Goal: Complete application form: Complete application form

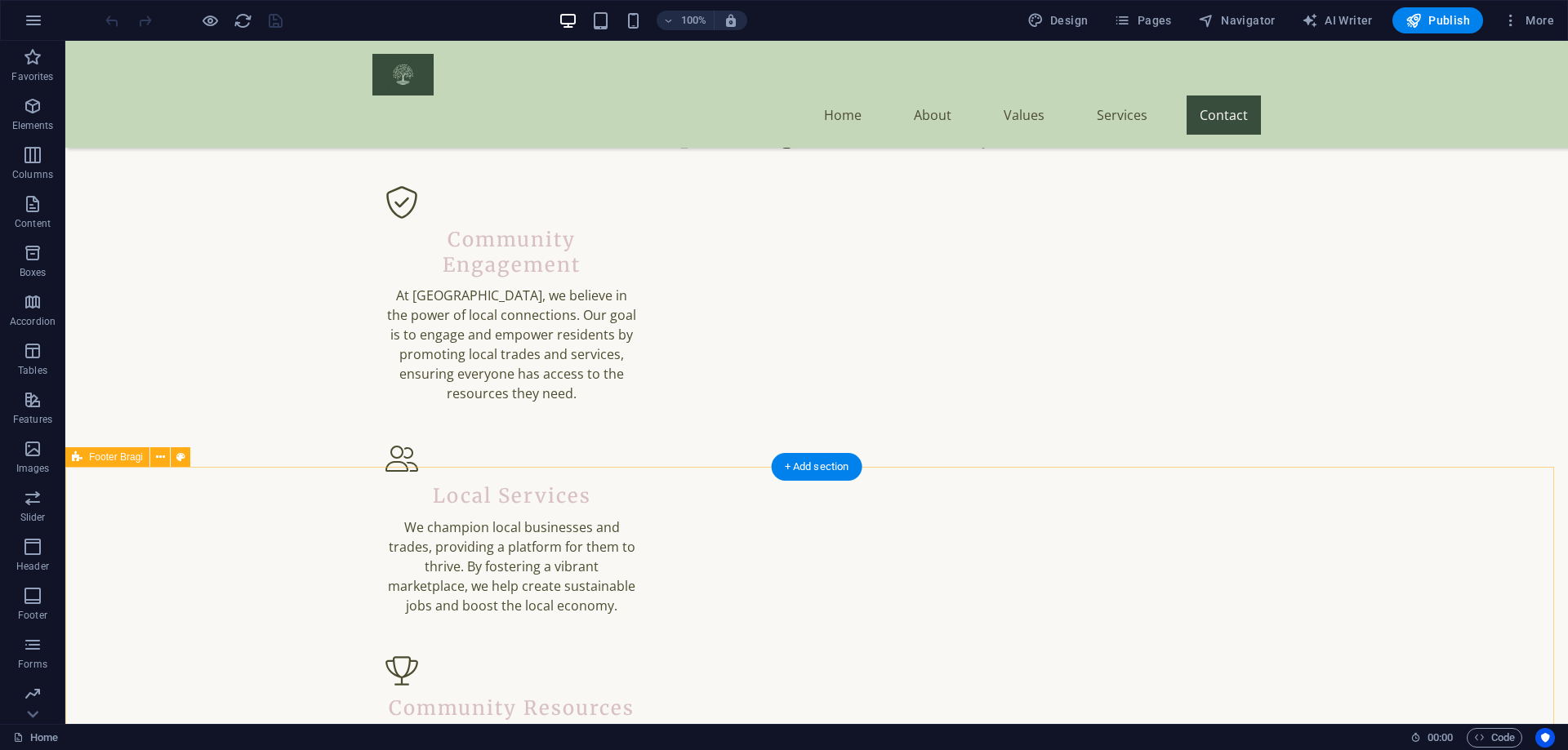
scroll to position [2334, 0]
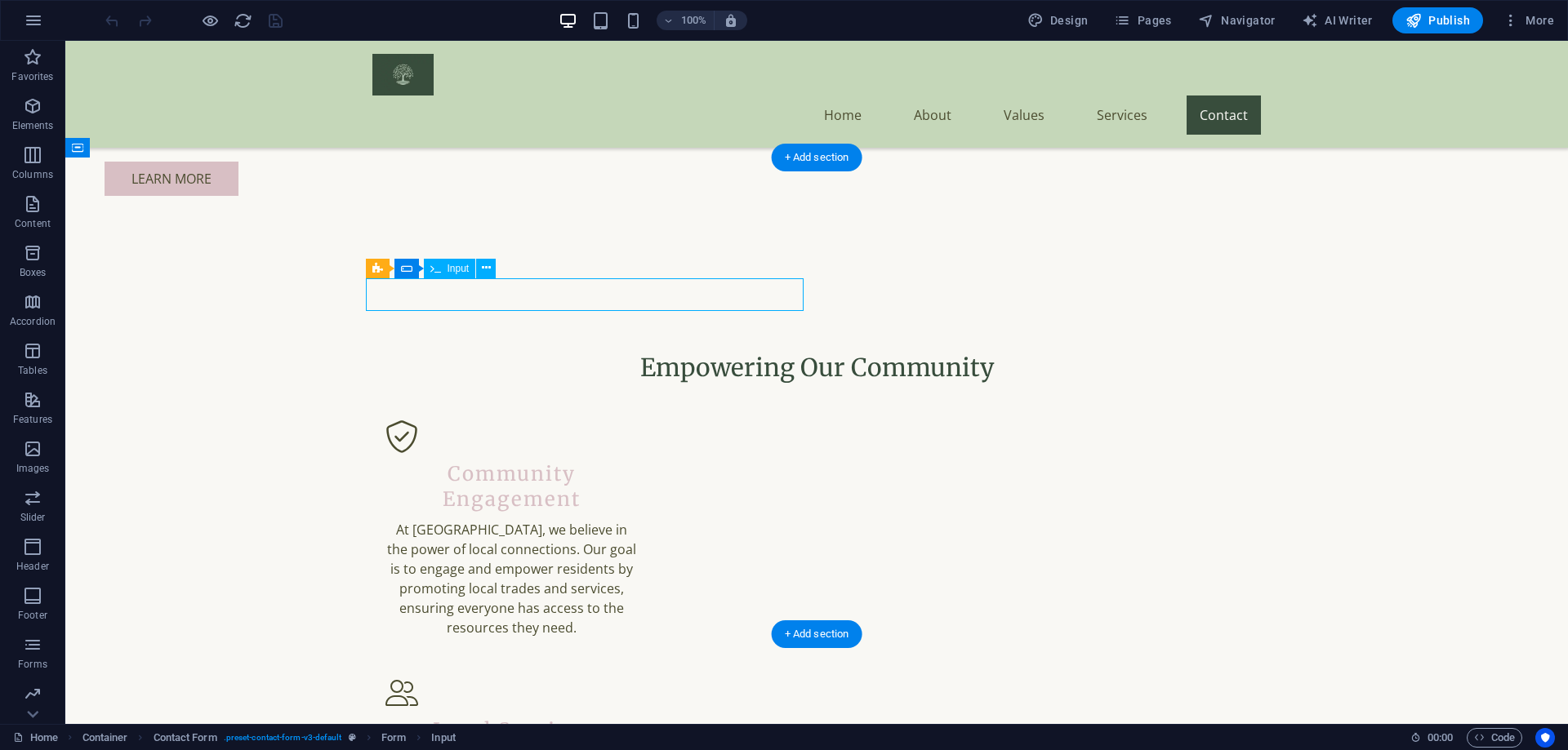
select select "characters"
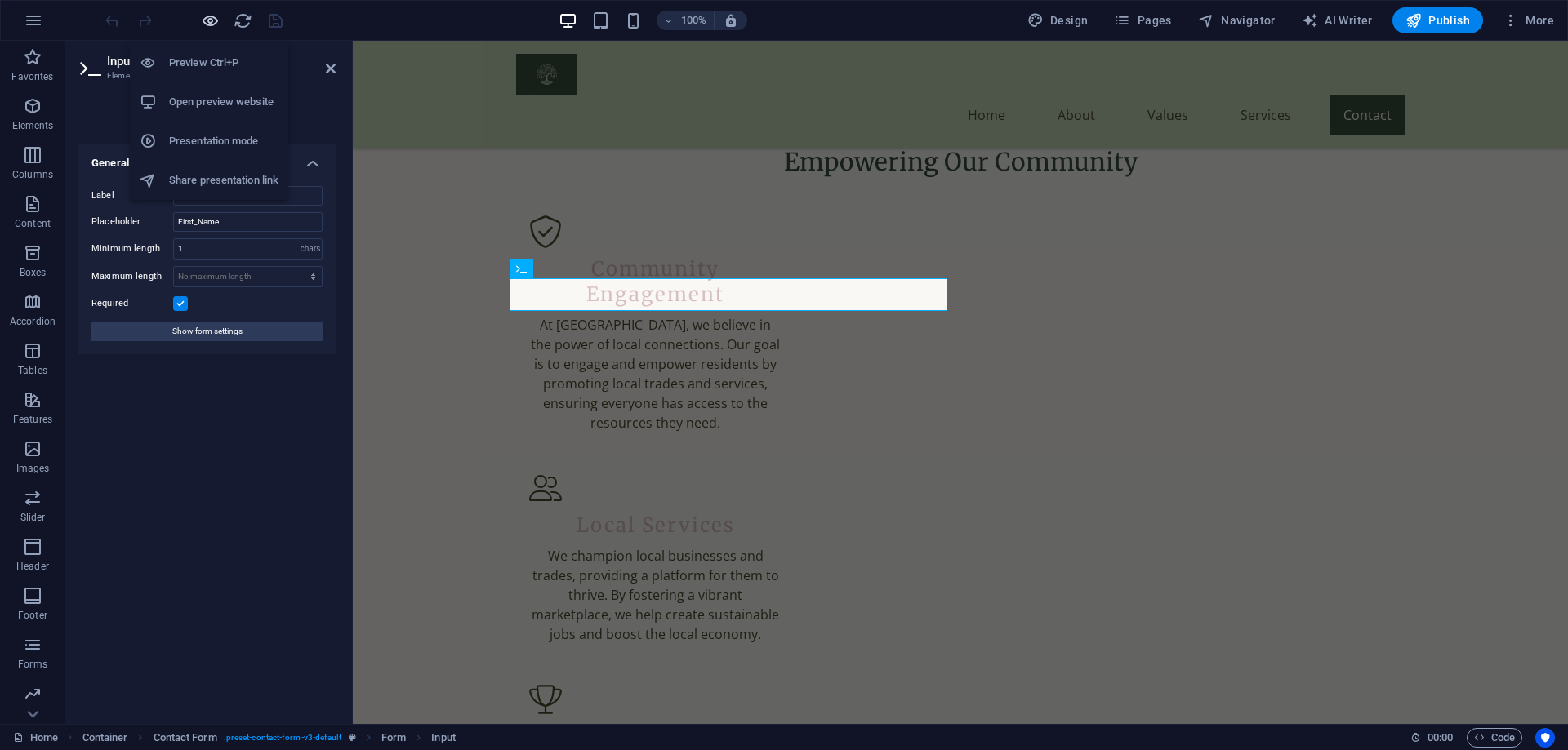
click at [205, 21] on icon "button" at bounding box center [209, 20] width 18 height 18
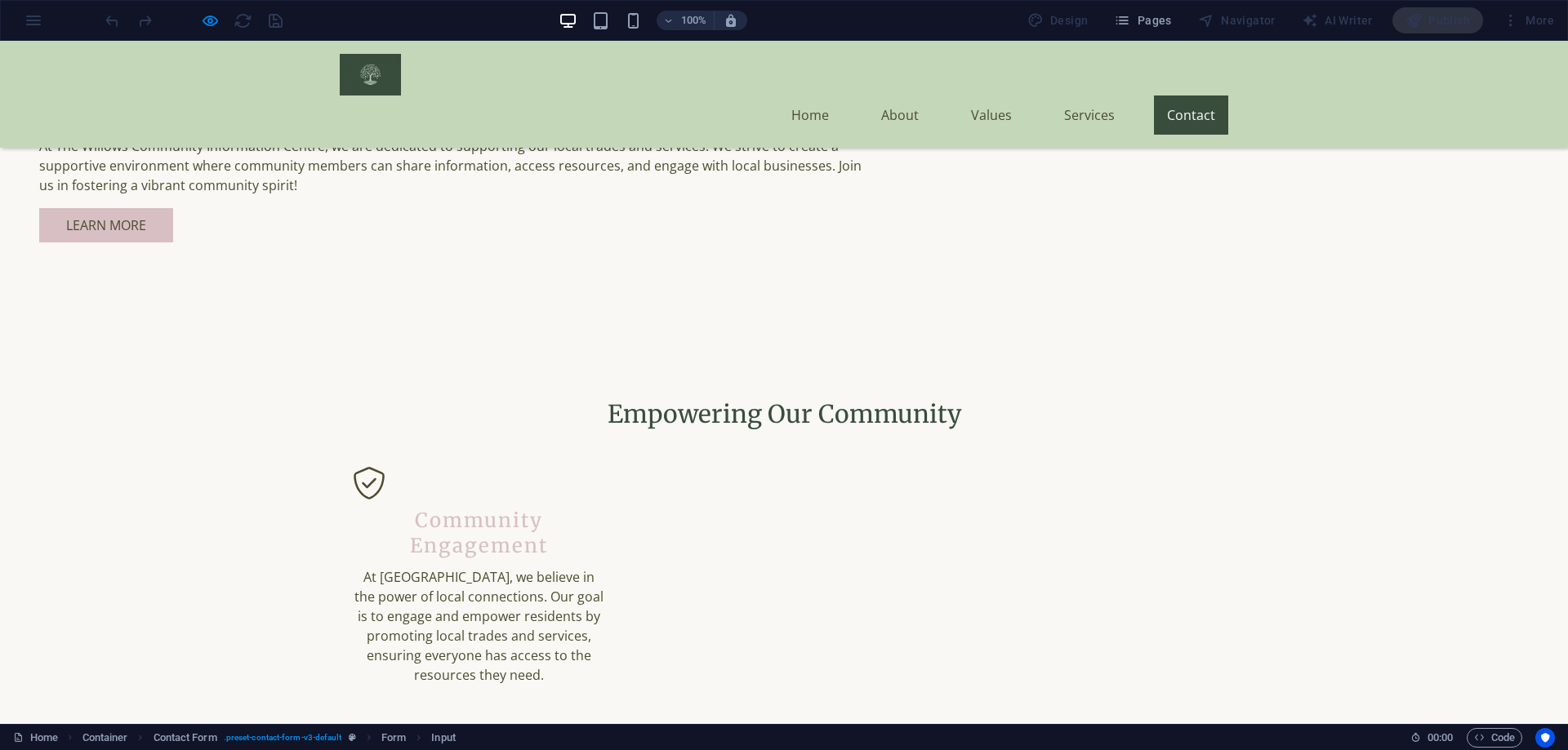
type input "[PERSON_NAME]"
type input "Moreton"
type input "m"
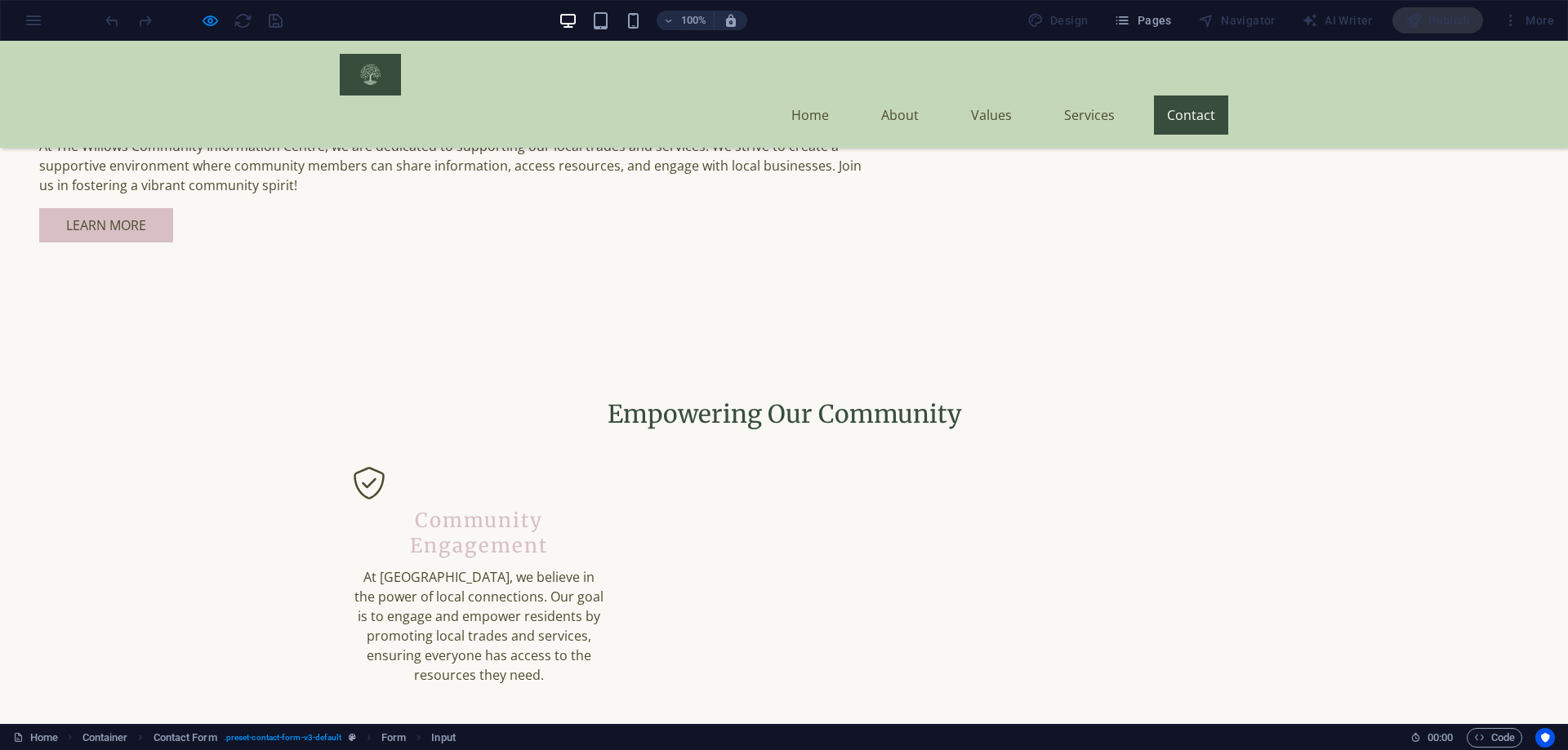
type input "[EMAIL_ADDRESS][DOMAIN_NAME]"
type textarea "Hi there"
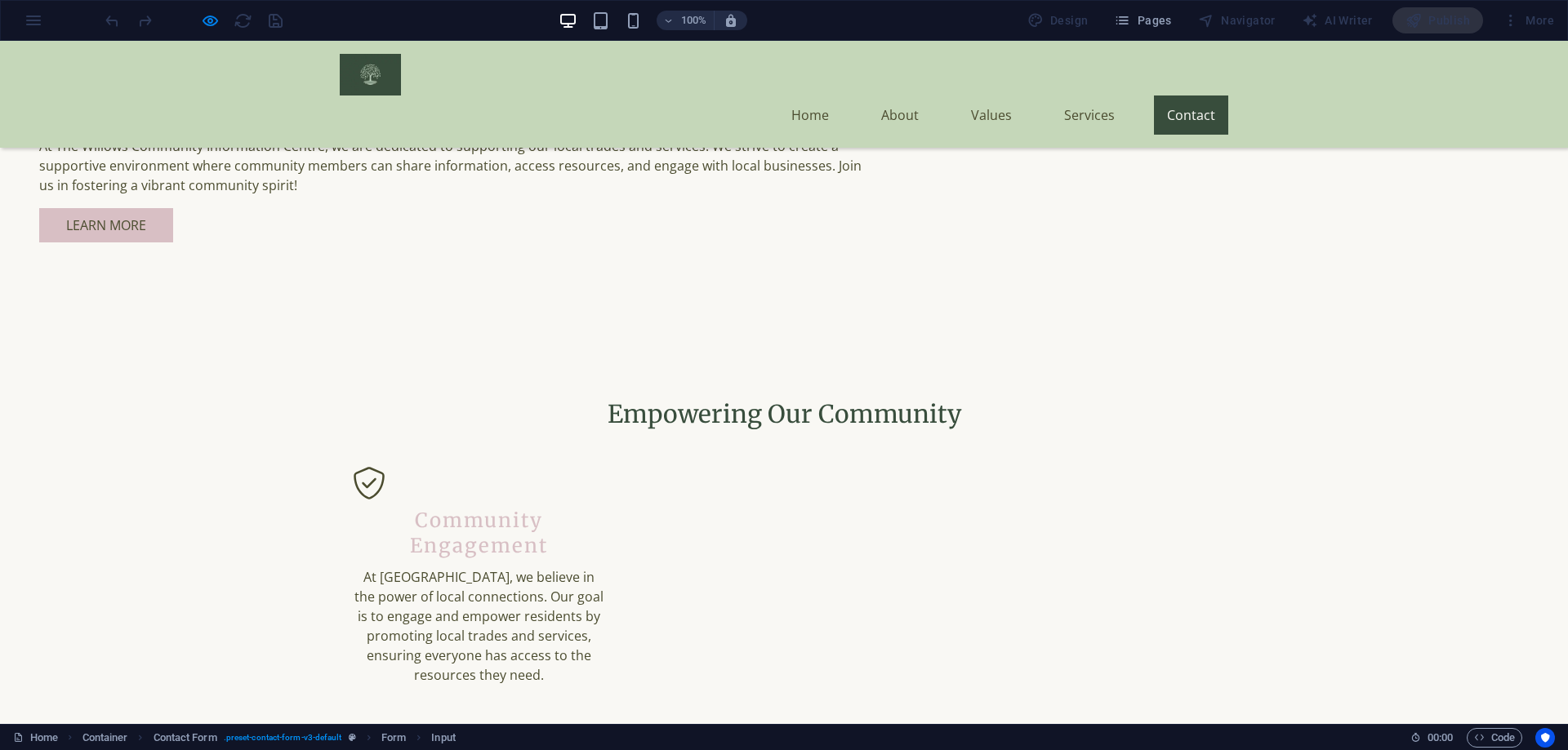
checkbox input "true"
type input "5829aD"
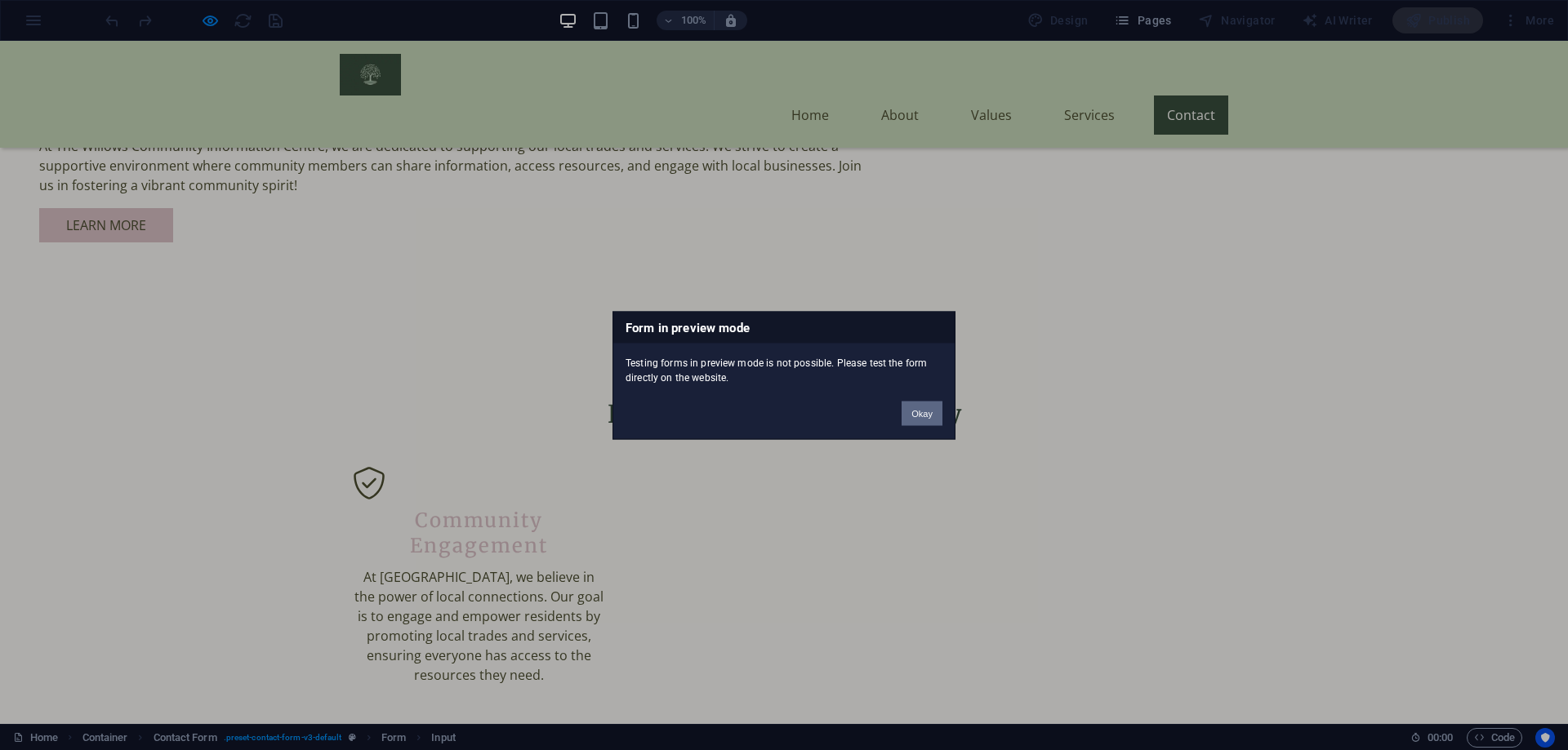
click at [930, 415] on button "Okay" at bounding box center [922, 413] width 40 height 25
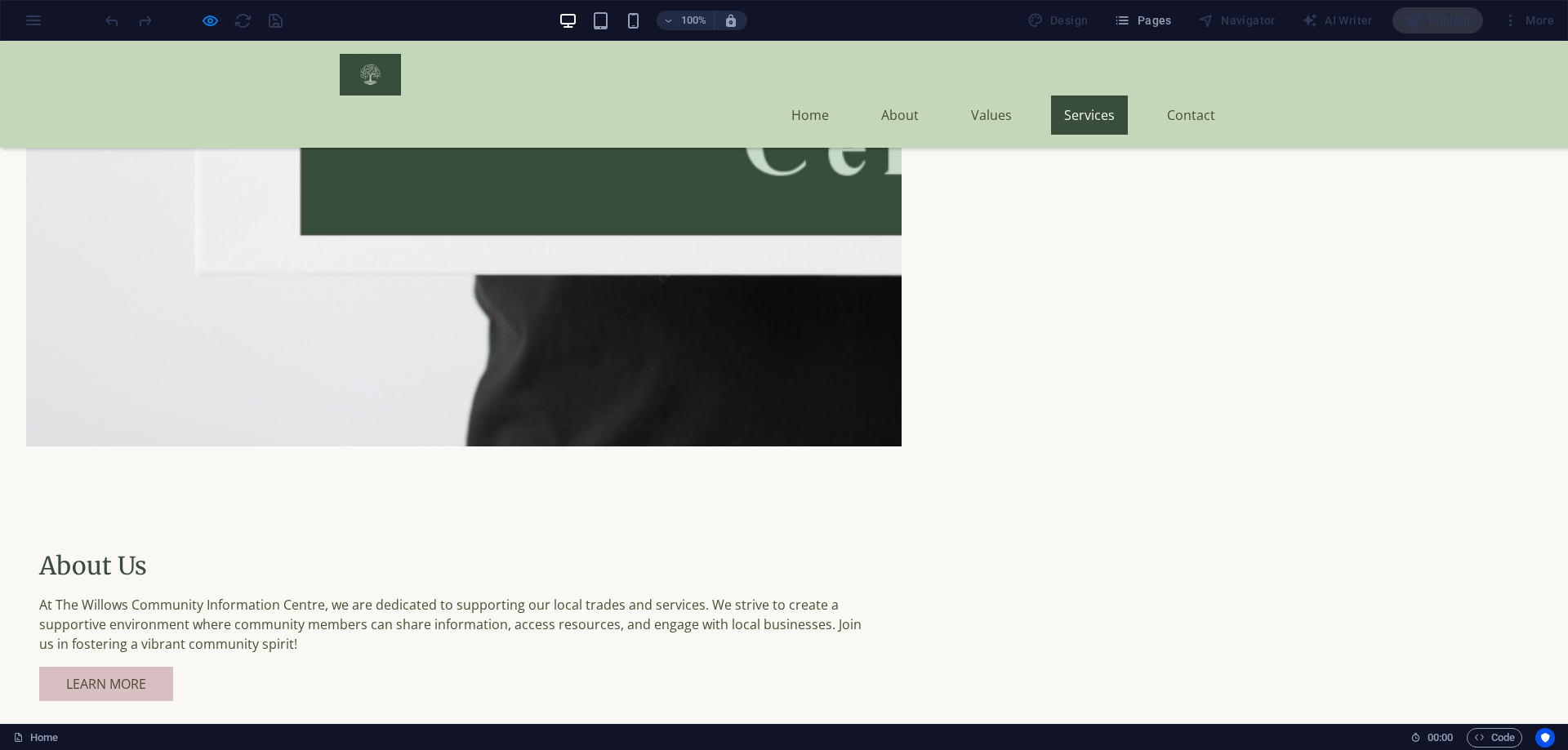
scroll to position [1832, 0]
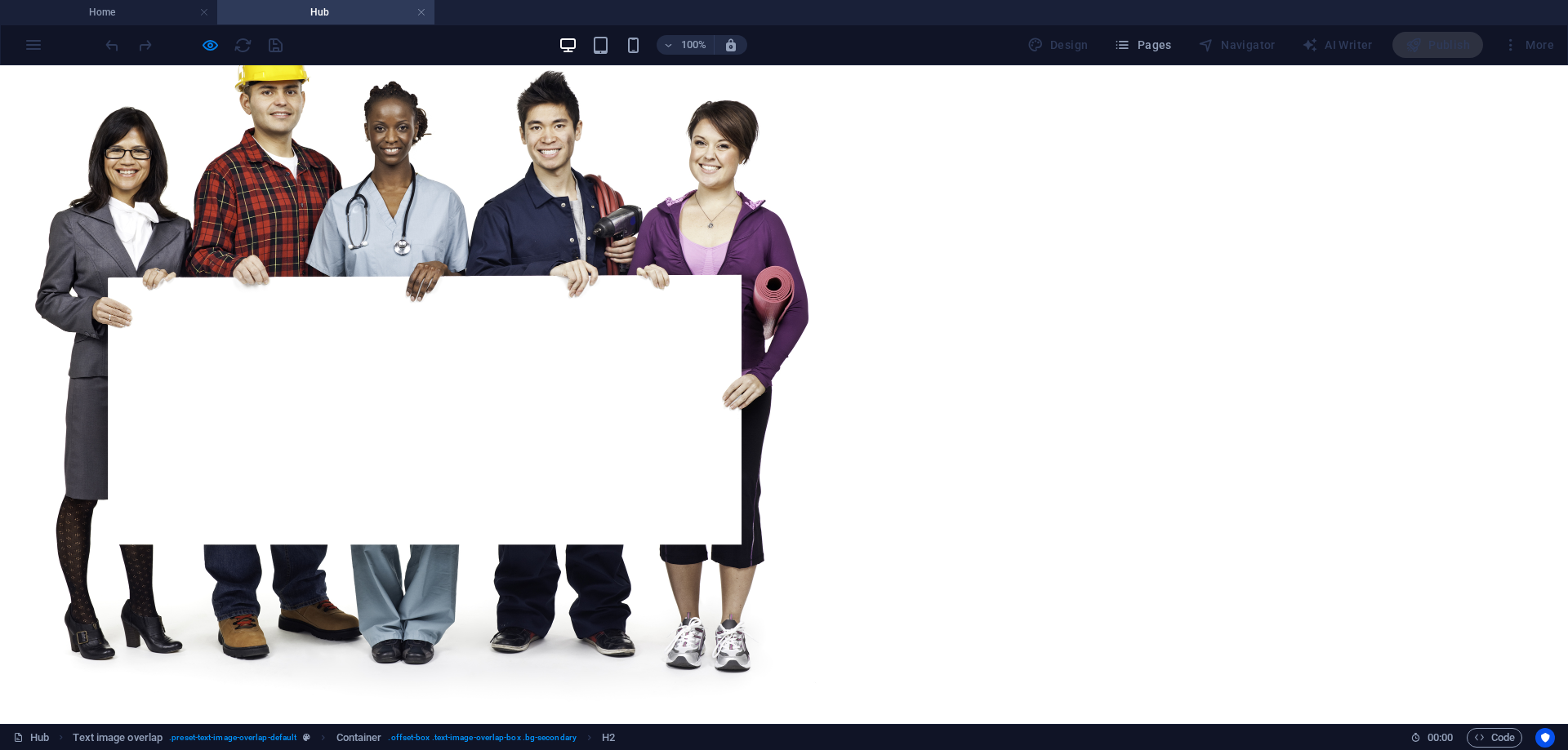
scroll to position [0, 0]
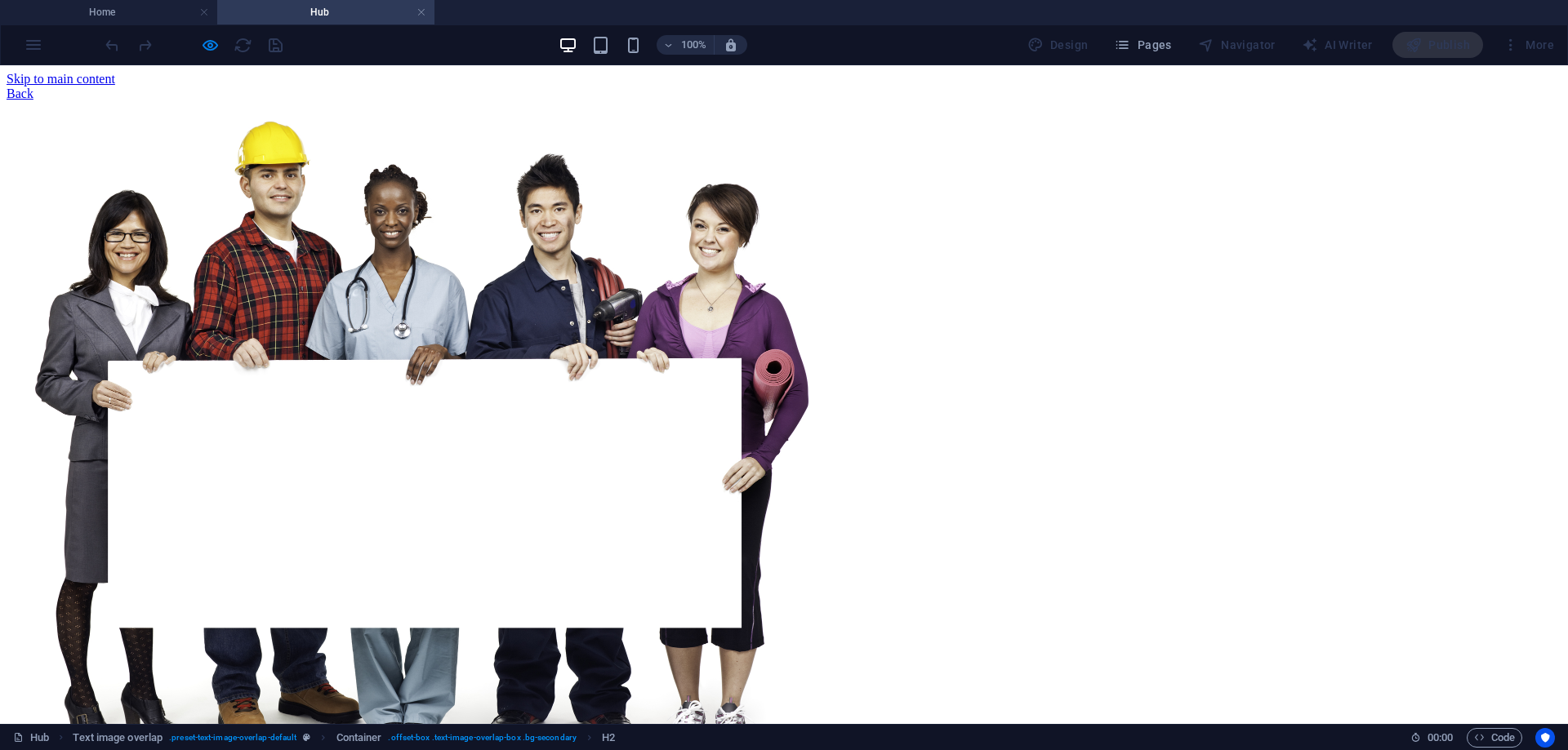
click at [373, 100] on div "Back" at bounding box center [784, 93] width 1555 height 15
click at [361, 98] on div "Back" at bounding box center [784, 93] width 1555 height 15
click at [394, 89] on div "Back" at bounding box center [784, 93] width 1555 height 15
click at [143, 17] on h4 "Home" at bounding box center [108, 12] width 217 height 18
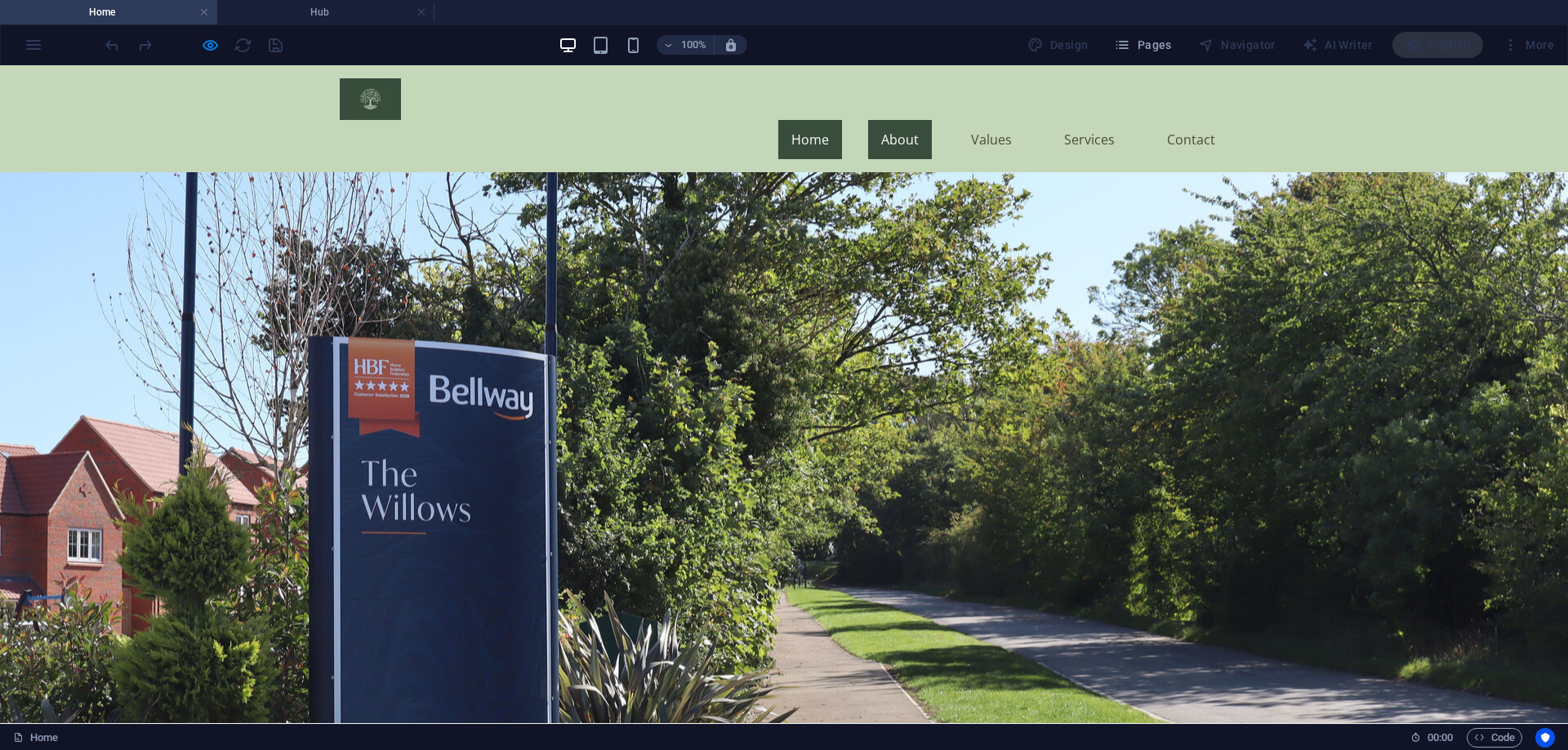
click at [902, 120] on link "About" at bounding box center [900, 139] width 63 height 40
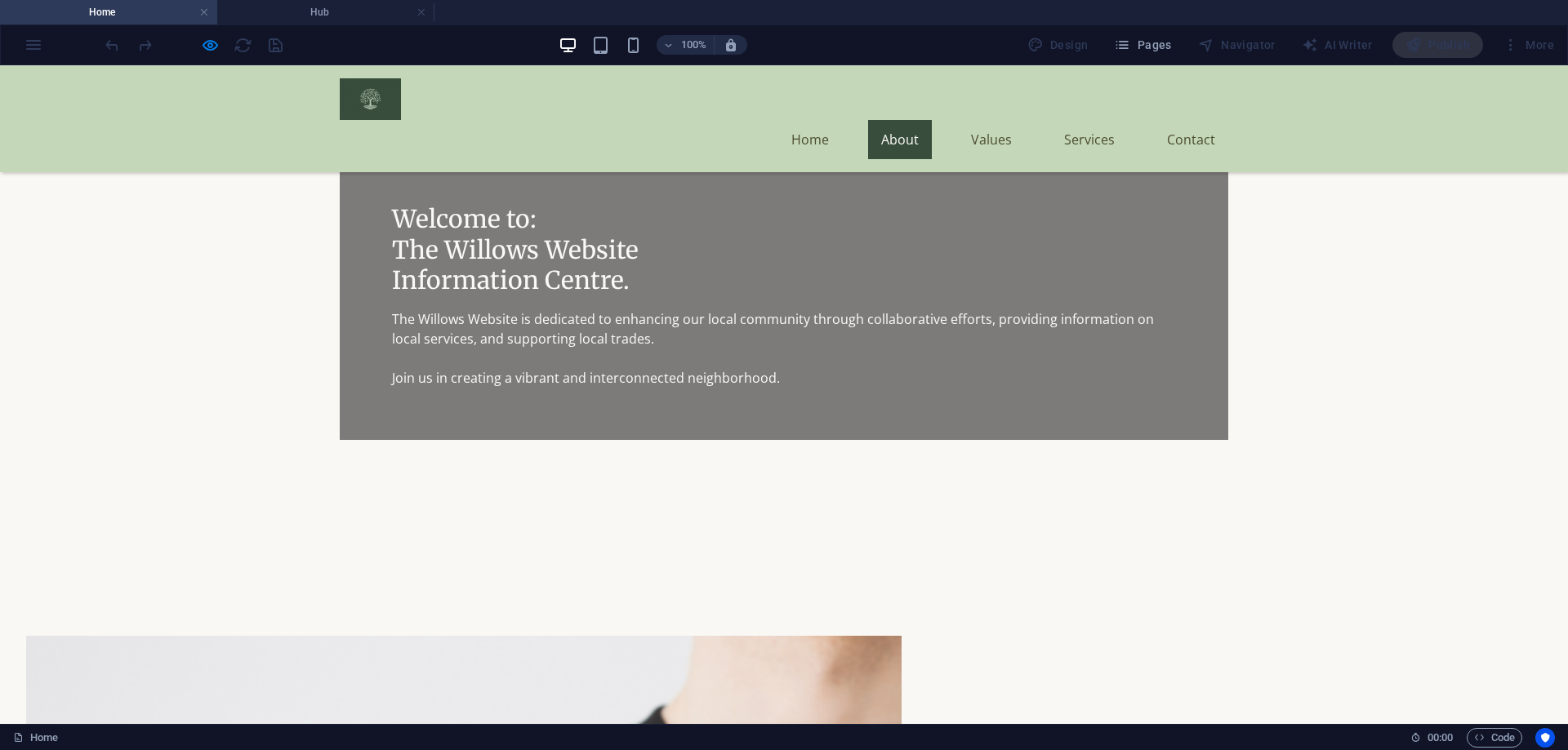
scroll to position [463, 0]
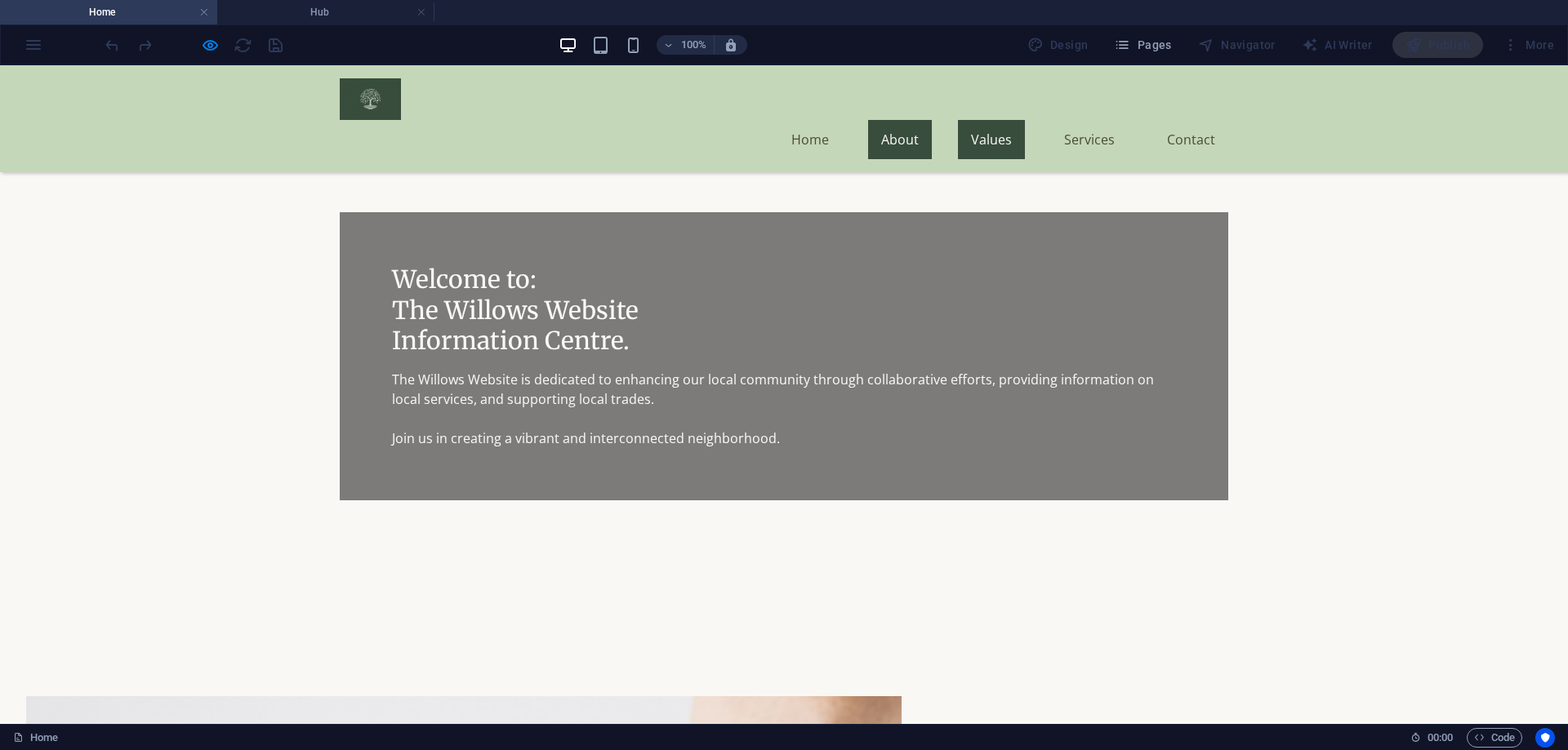
click at [991, 120] on link "Values" at bounding box center [991, 139] width 67 height 40
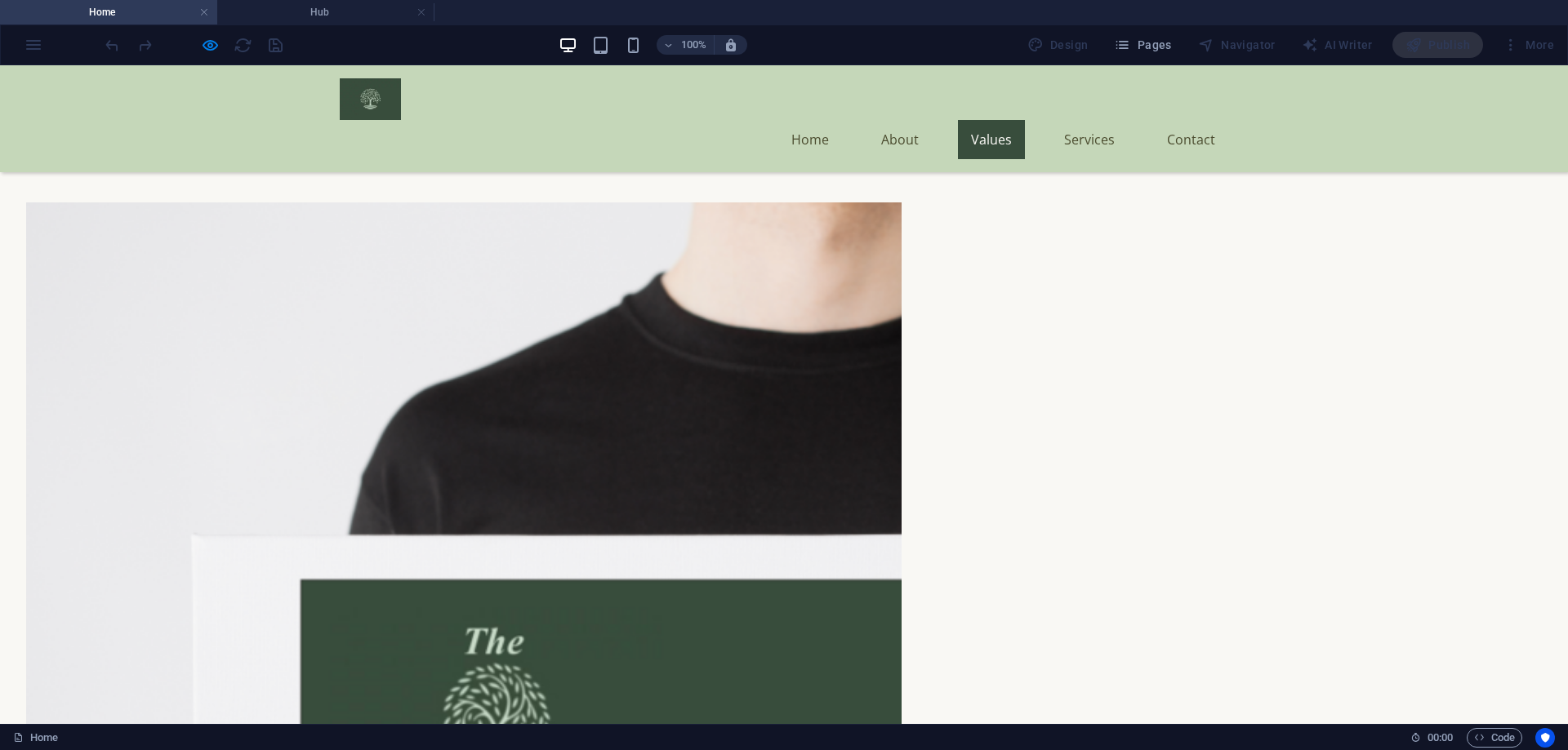
scroll to position [1028, 0]
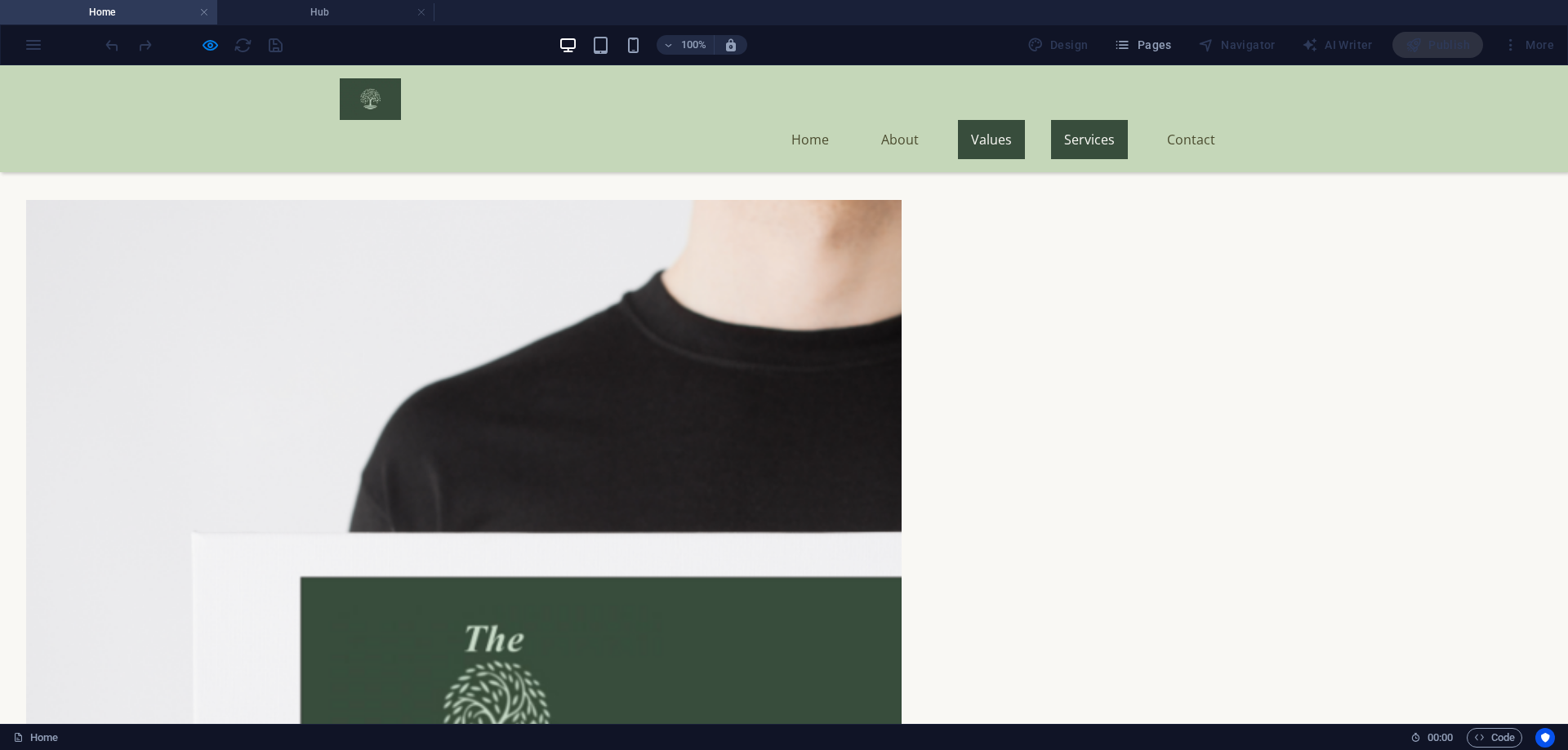
click at [1074, 120] on link "Services" at bounding box center [1089, 139] width 77 height 40
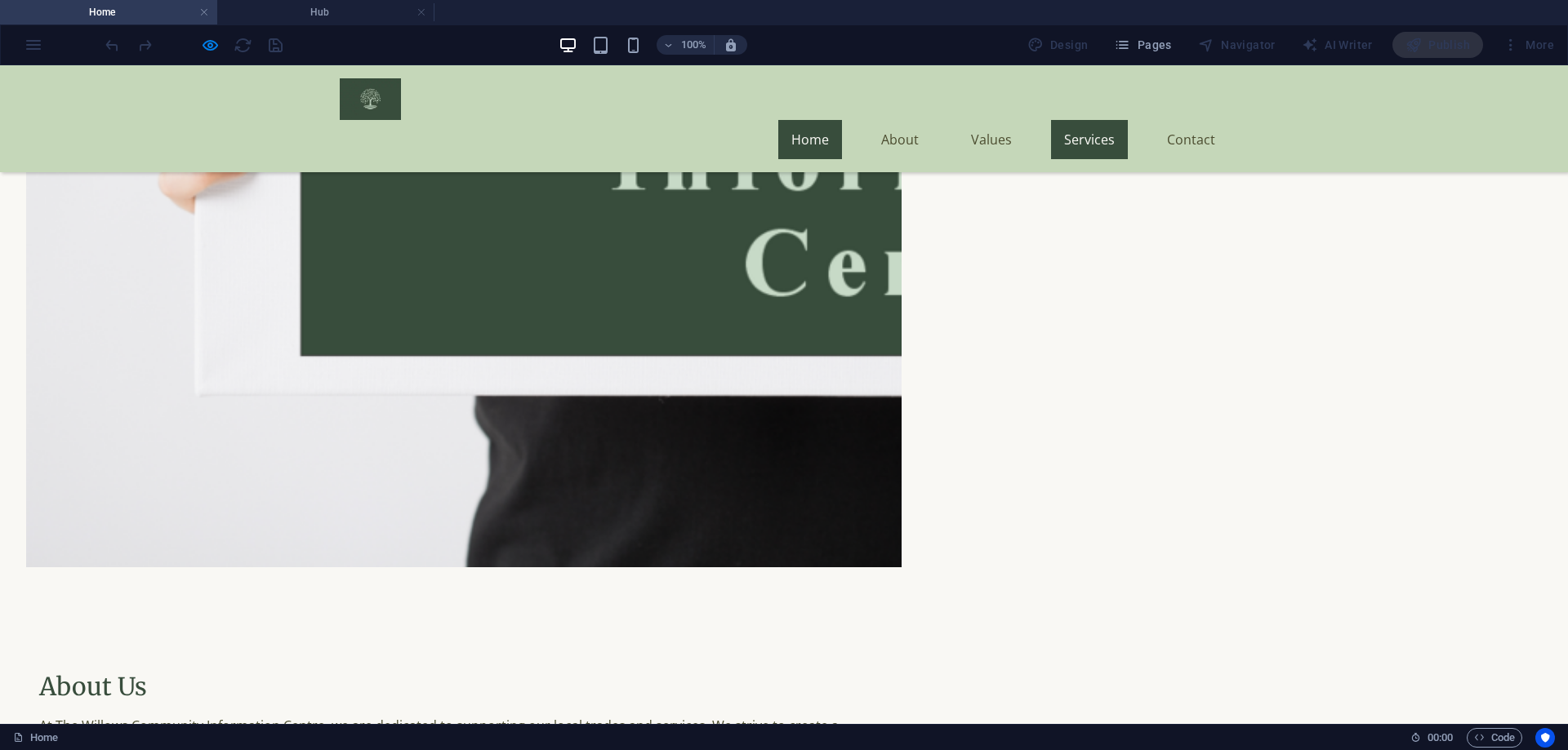
click at [805, 120] on link "Home" at bounding box center [810, 139] width 63 height 40
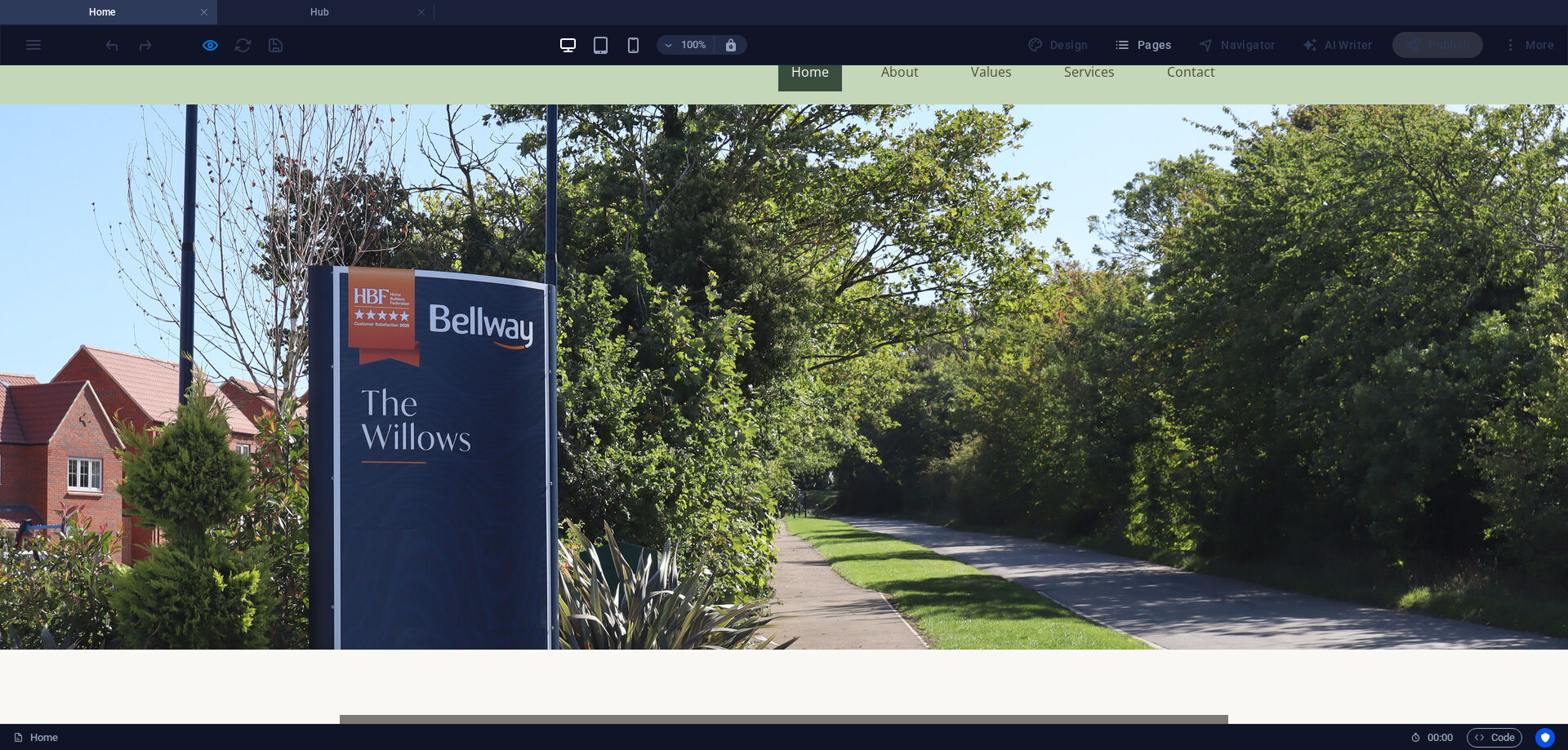
scroll to position [0, 0]
